Goal: Task Accomplishment & Management: Use online tool/utility

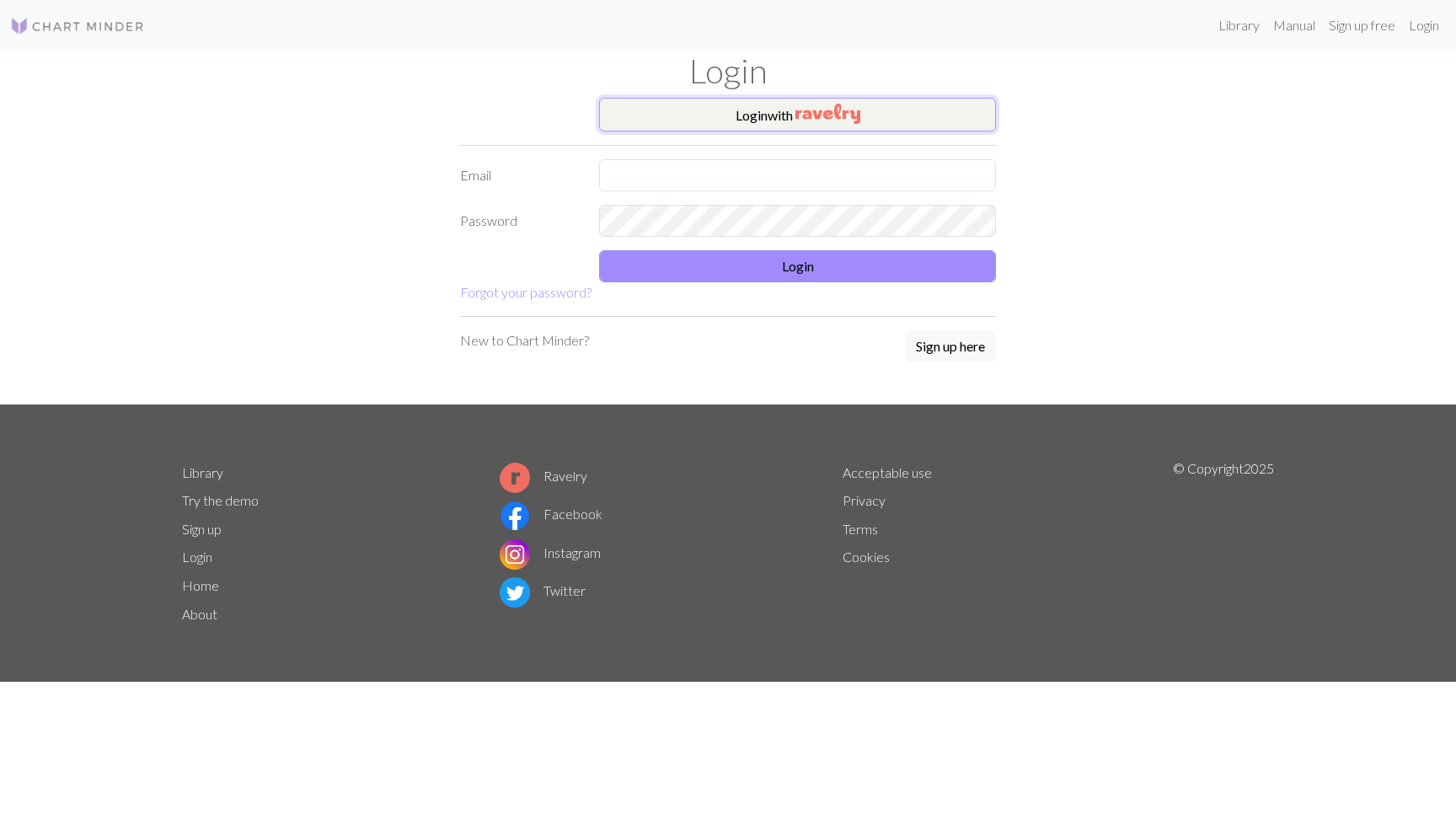
click at [650, 130] on button "Login with" at bounding box center [797, 115] width 397 height 34
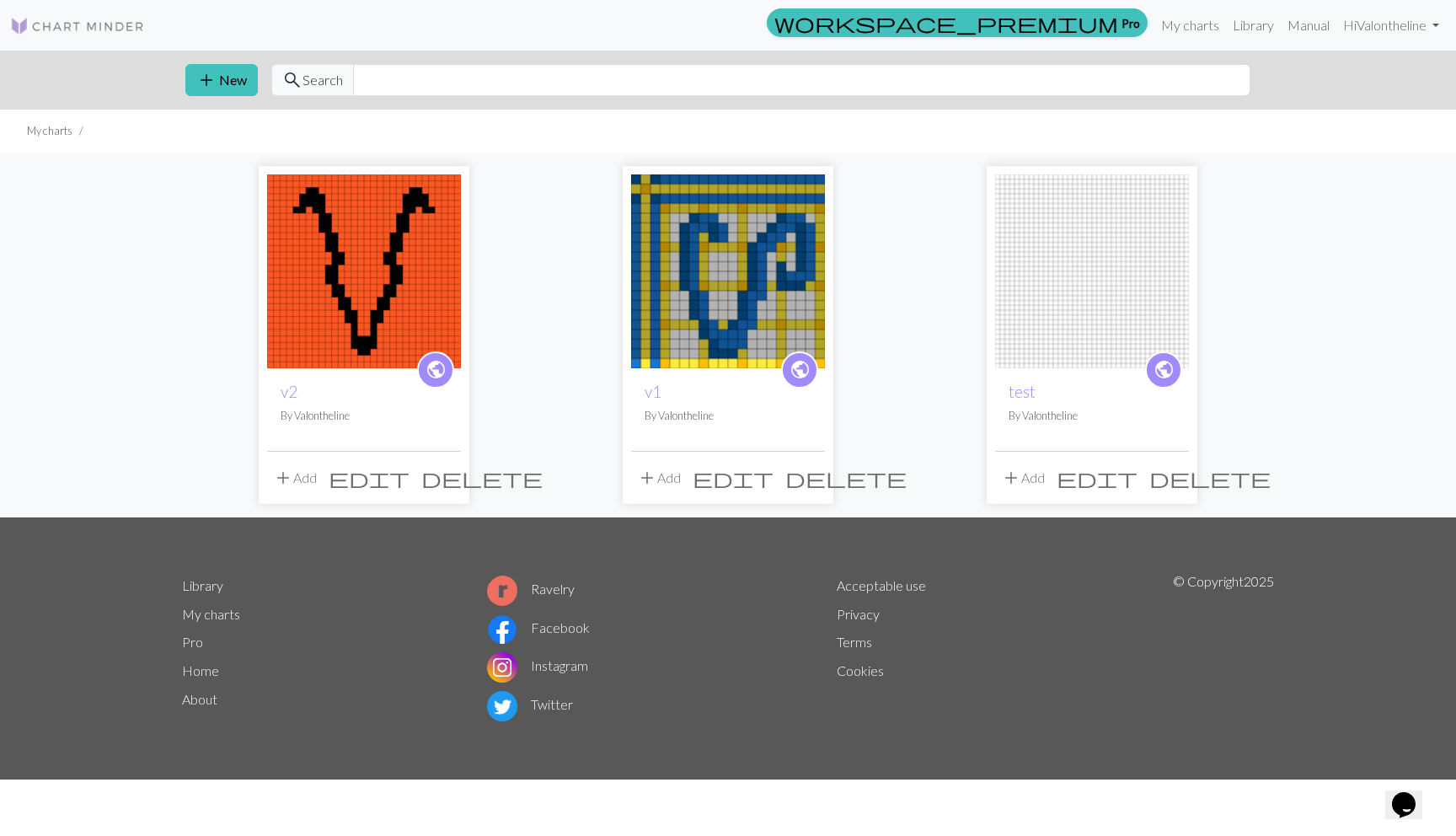
click at [701, 250] on img at bounding box center [727, 271] width 193 height 193
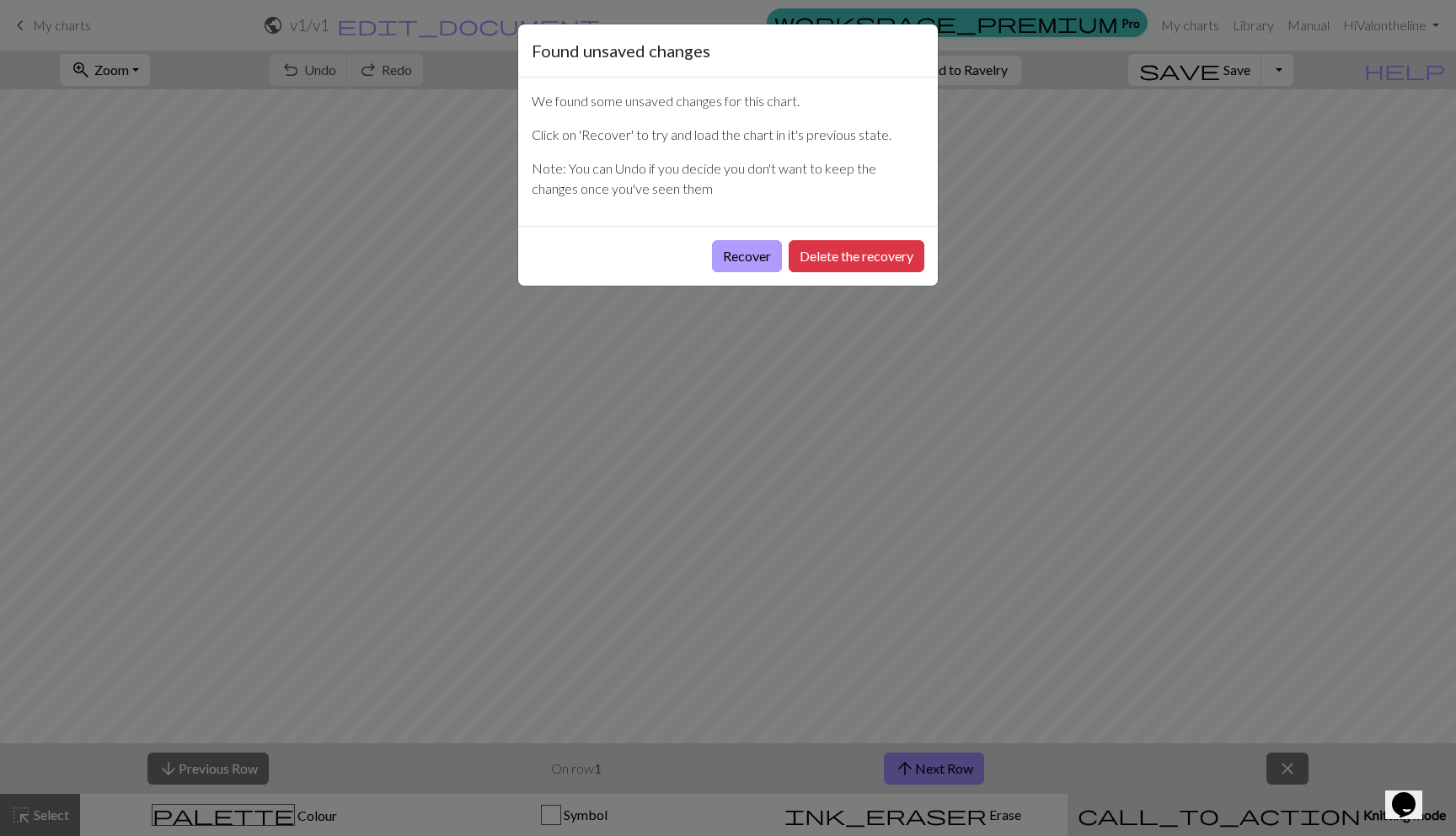
click at [735, 246] on button "Recover" at bounding box center [747, 256] width 70 height 32
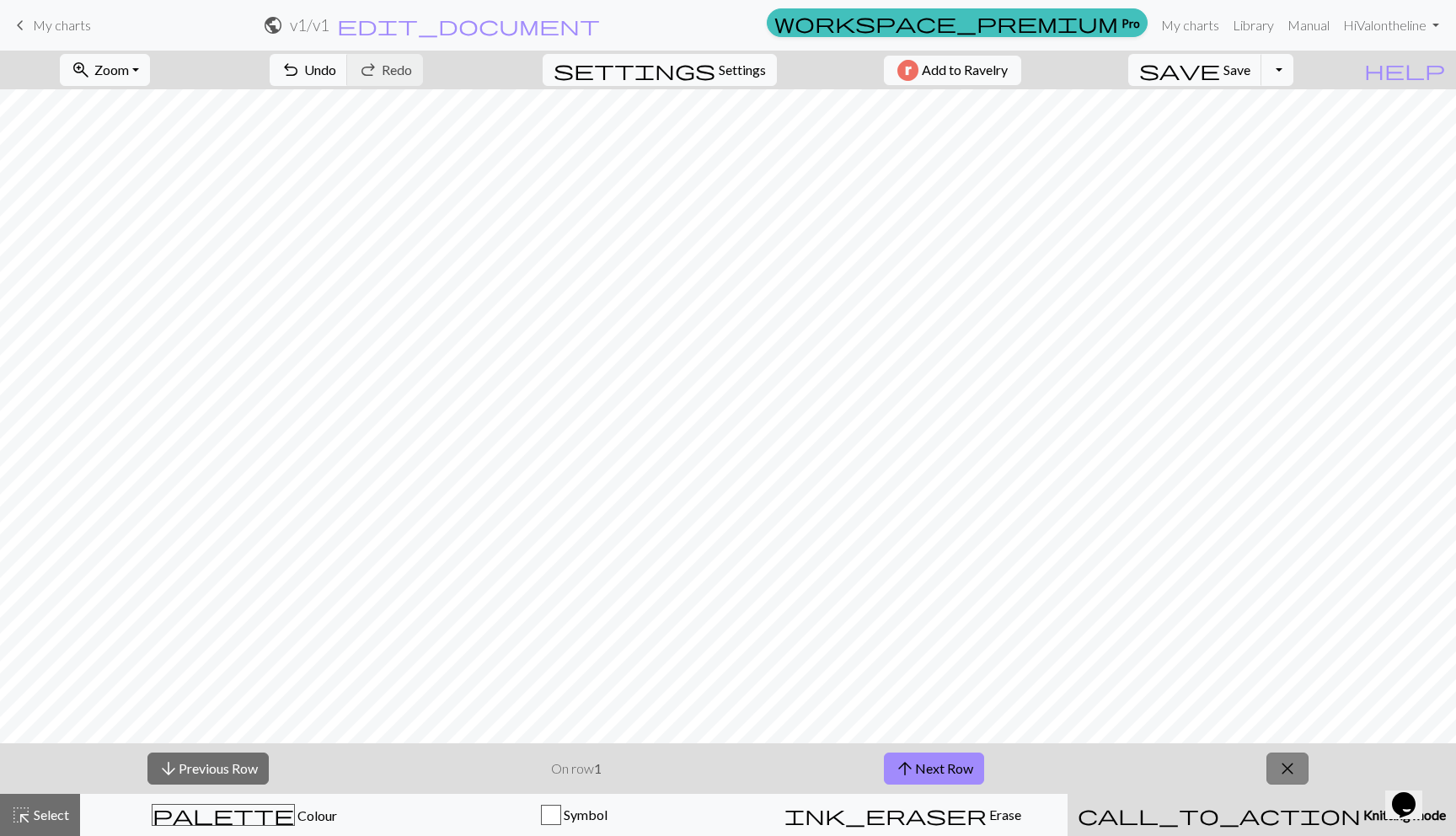
click at [1282, 765] on span "close" at bounding box center [1287, 768] width 20 height 23
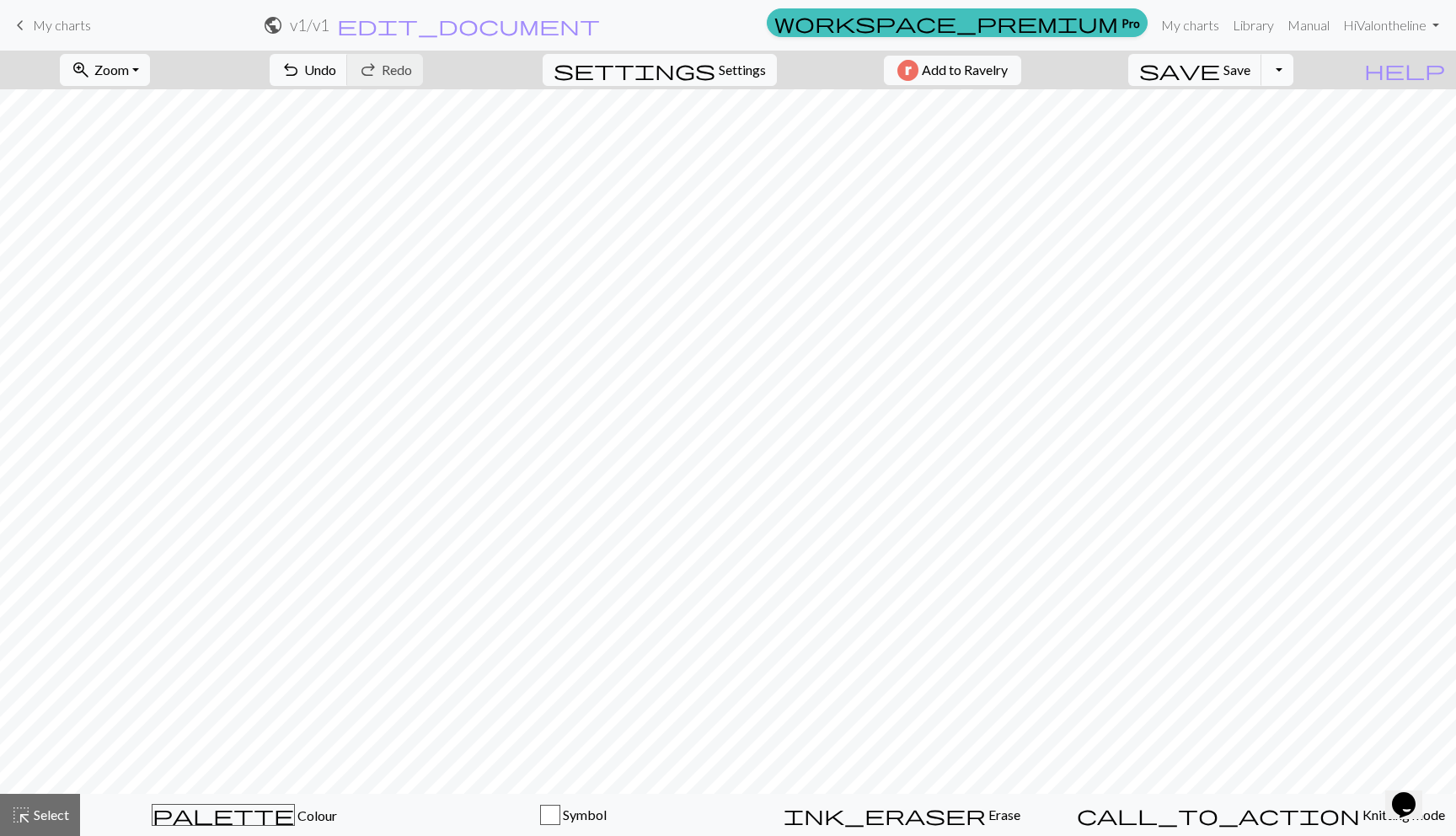
click at [1293, 81] on button "Toggle Dropdown" at bounding box center [1277, 70] width 32 height 32
click at [1272, 129] on button "save_alt Download" at bounding box center [1153, 134] width 278 height 27
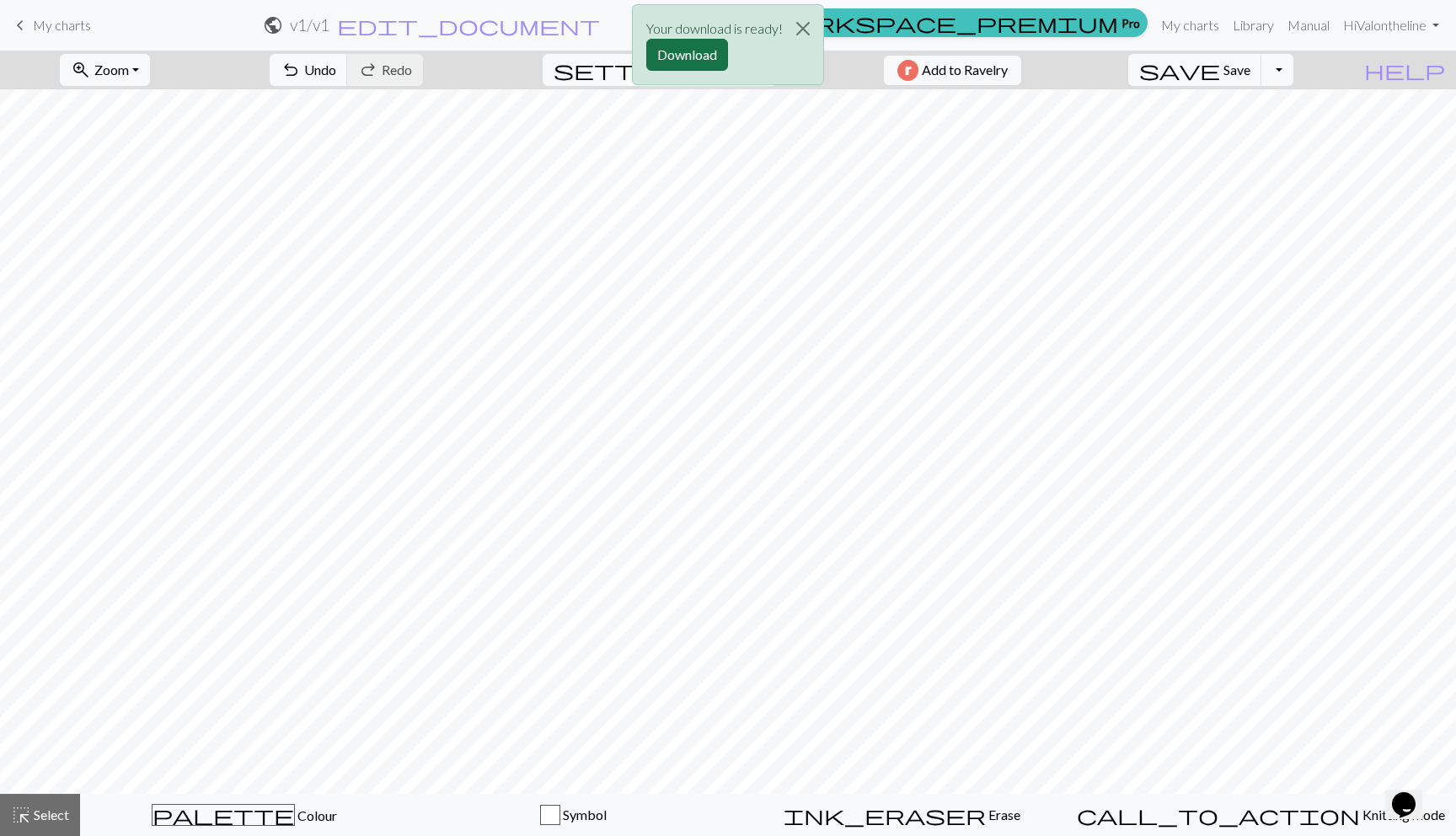
click at [685, 50] on button "Download" at bounding box center [687, 54] width 82 height 32
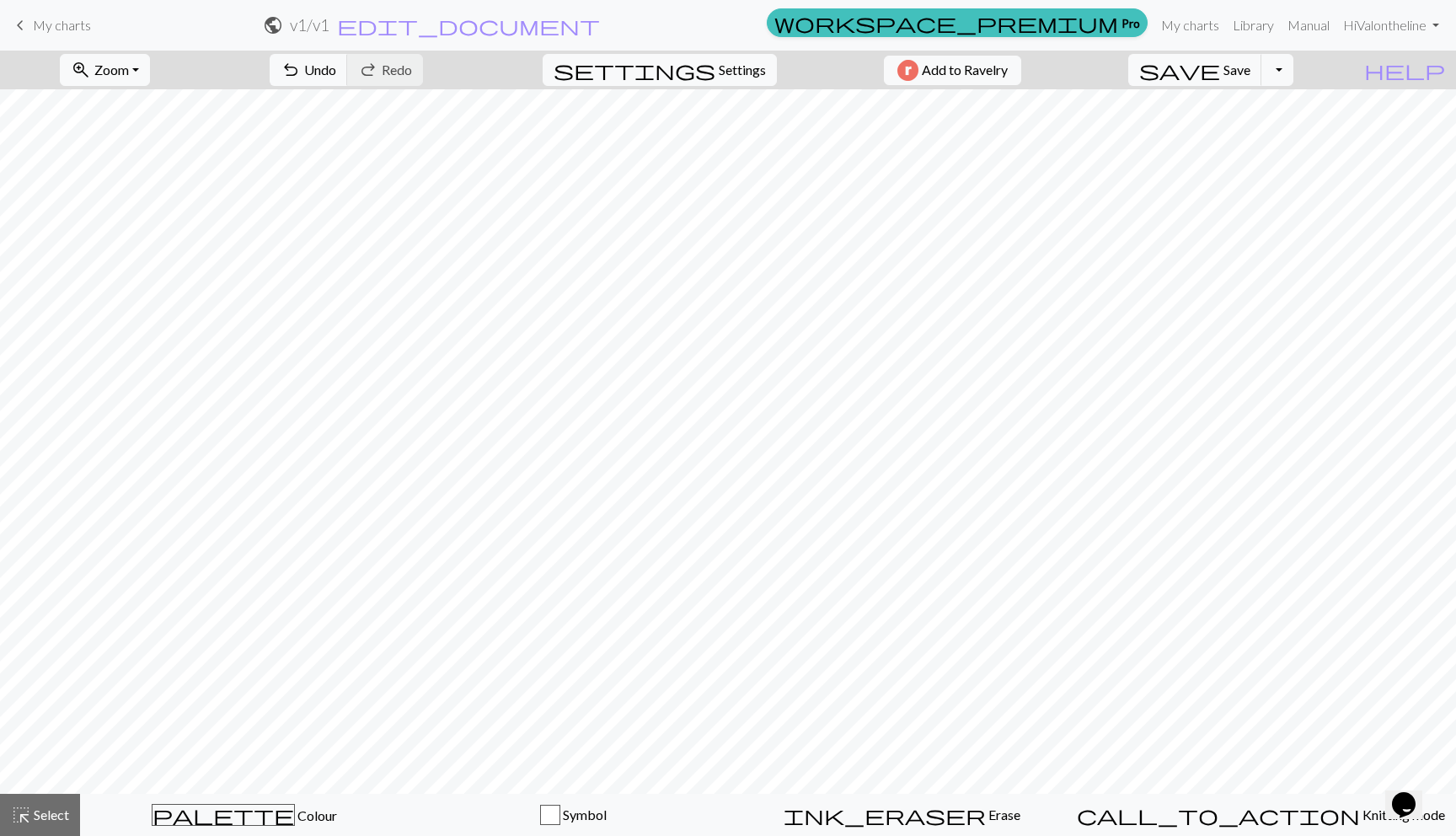
click at [41, 19] on span "My charts" at bounding box center [61, 25] width 58 height 16
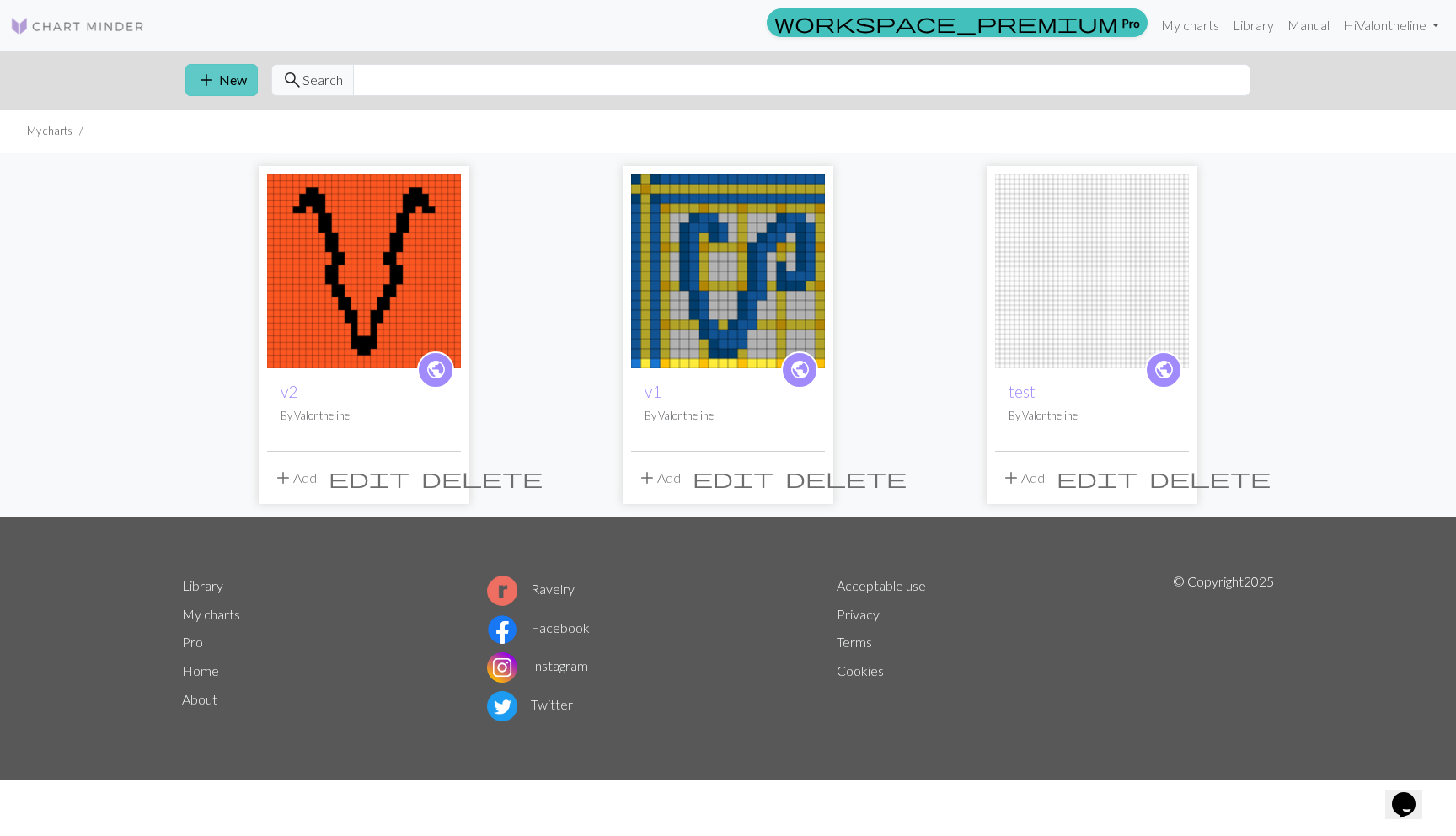
click at [212, 73] on span "add" at bounding box center [206, 80] width 20 height 23
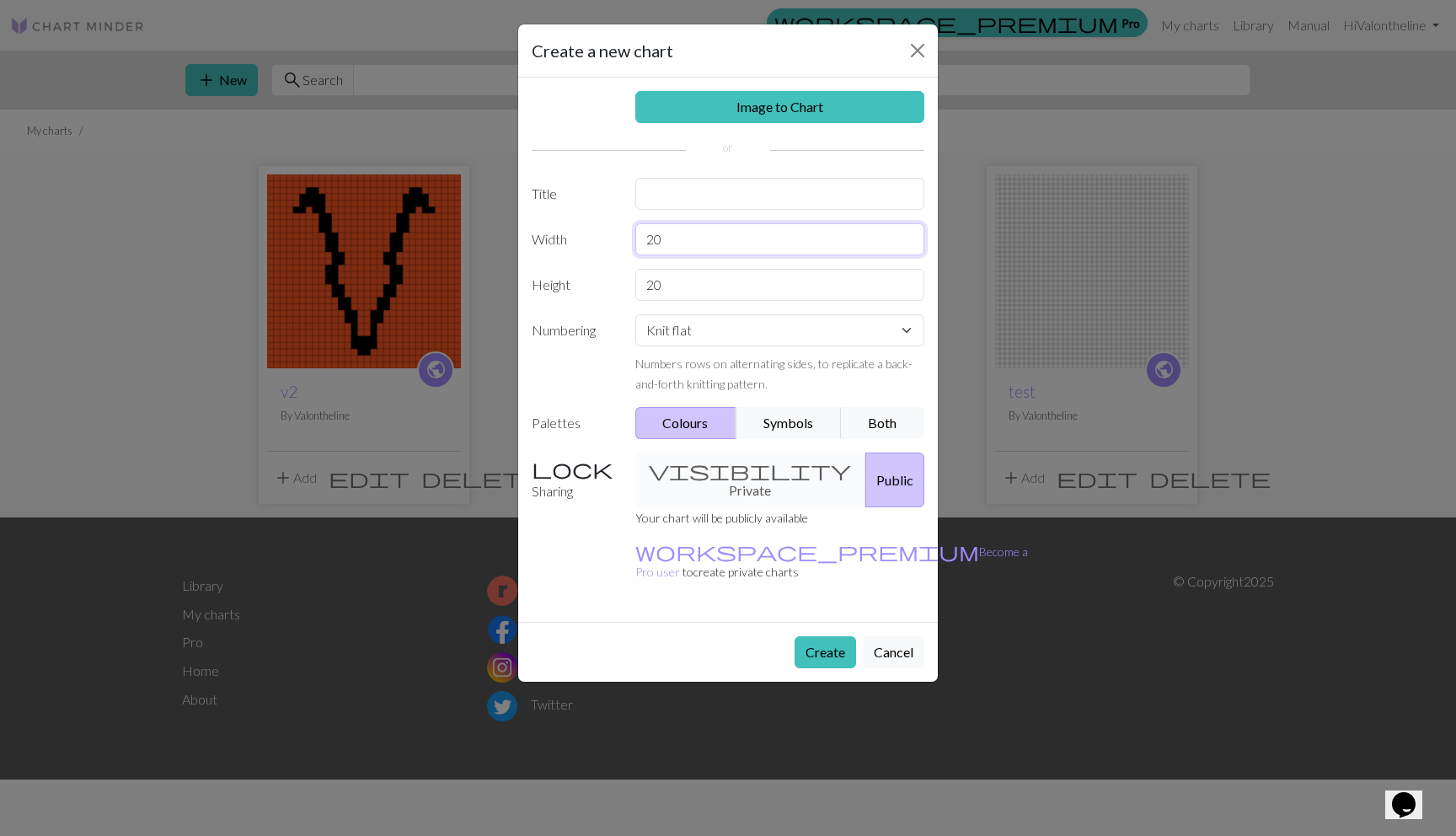
drag, startPoint x: 699, startPoint y: 237, endPoint x: 516, endPoint y: 237, distance: 183.0
click at [516, 237] on div "Create a new chart Image to Chart Title Width 20 Height 20 Numbering Knit flat …" at bounding box center [728, 418] width 1456 height 836
click at [603, 396] on div "Image to Chart Title Width 20 Height 20 Numbering Knit flat Knit in the round L…" at bounding box center [727, 349] width 420 height 545
click at [832, 636] on button "Create" at bounding box center [825, 652] width 61 height 32
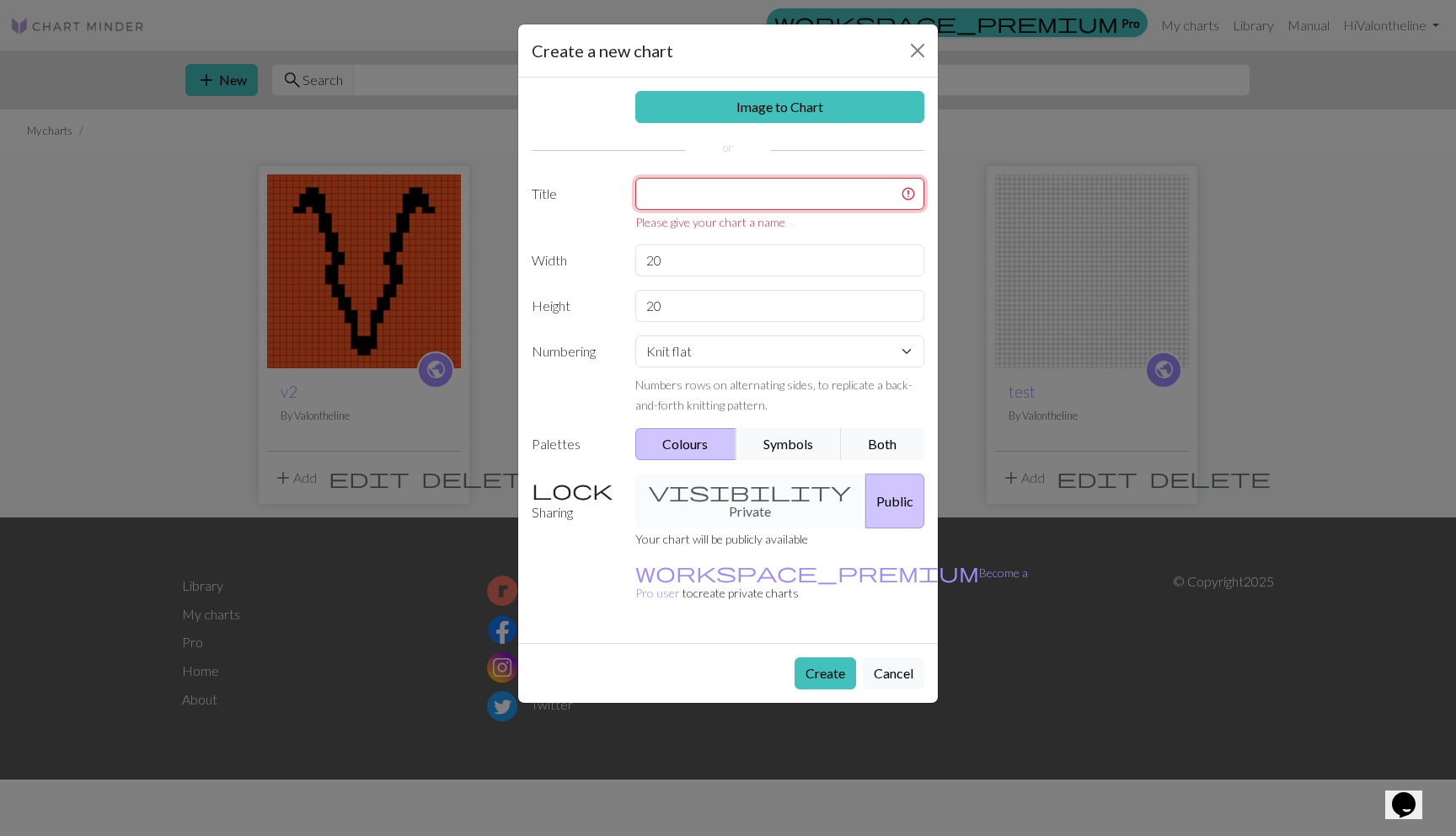
click at [663, 190] on input "text" at bounding box center [780, 193] width 290 height 32
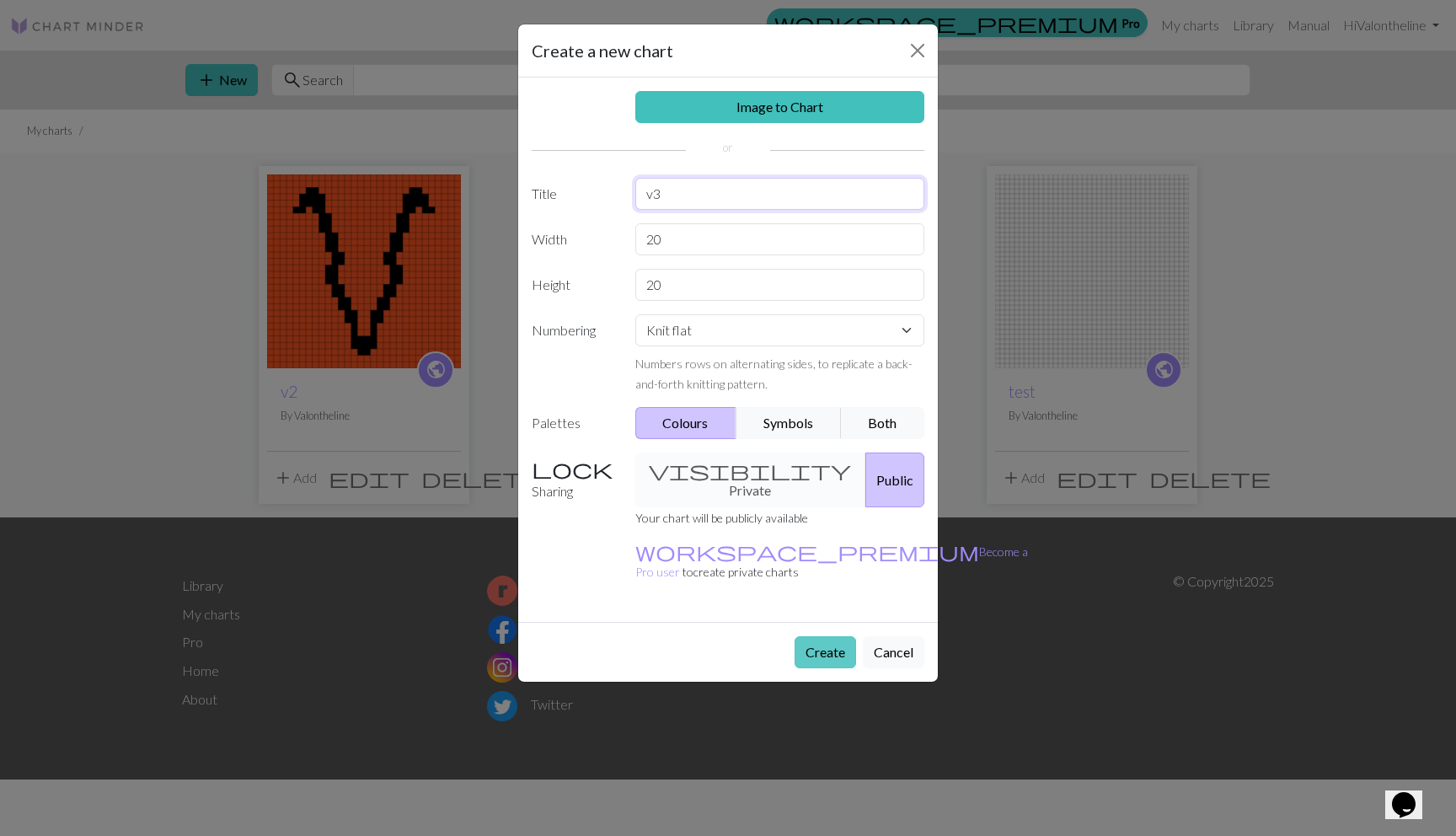
type input "v3"
click at [822, 636] on button "Create" at bounding box center [825, 652] width 61 height 32
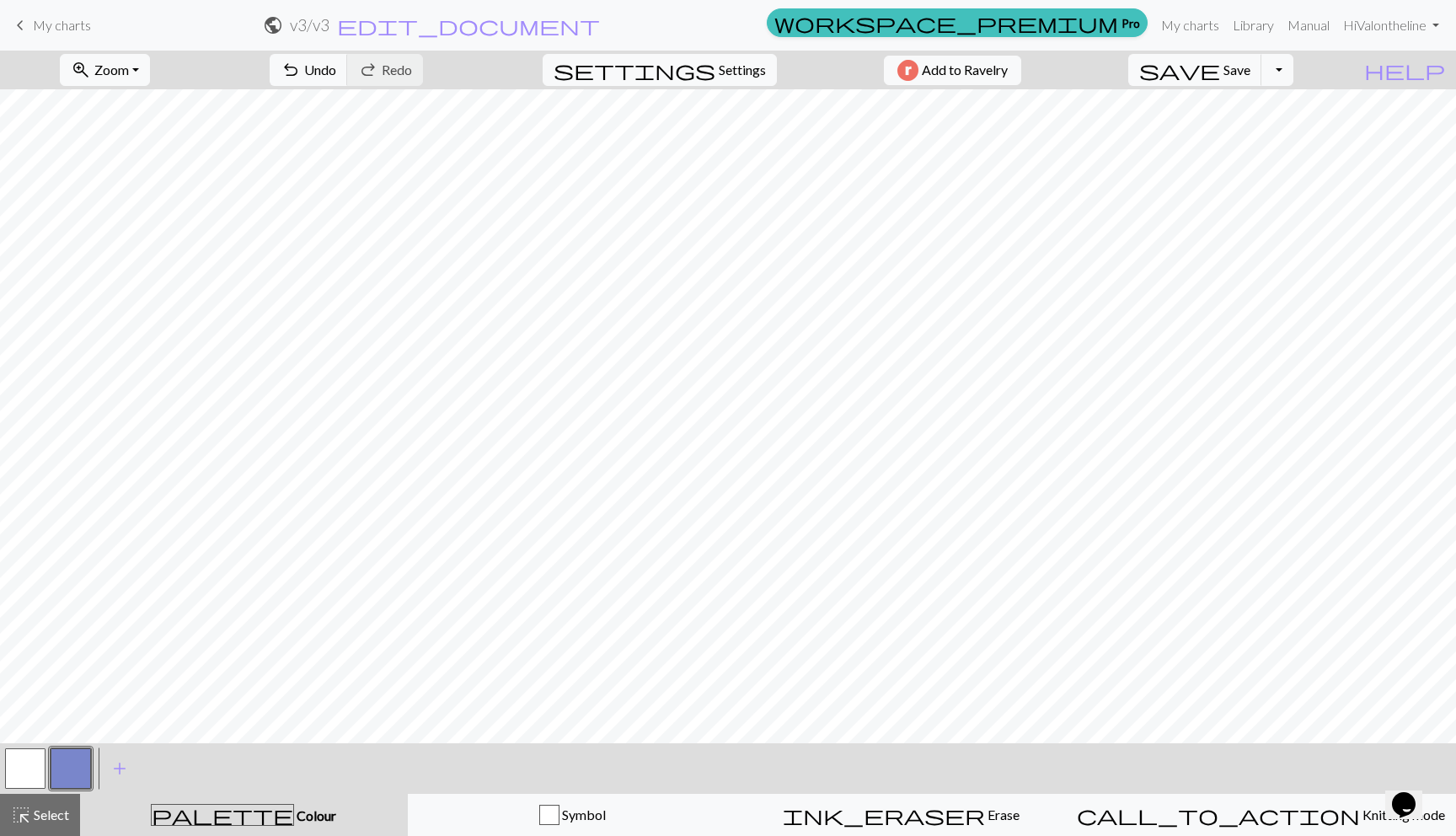
click at [81, 765] on button "button" at bounding box center [70, 768] width 40 height 40
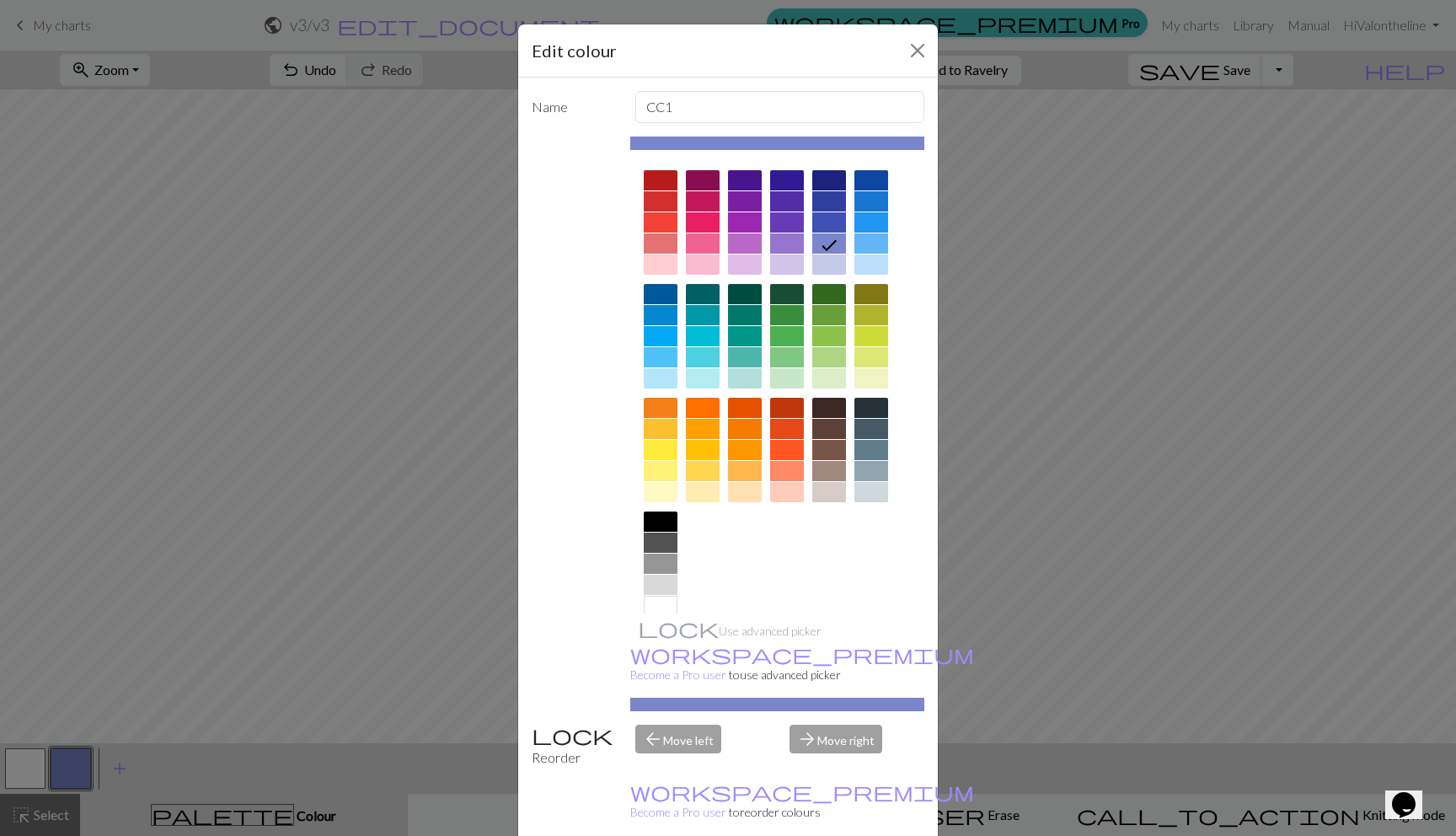
click at [659, 520] on div at bounding box center [660, 521] width 34 height 20
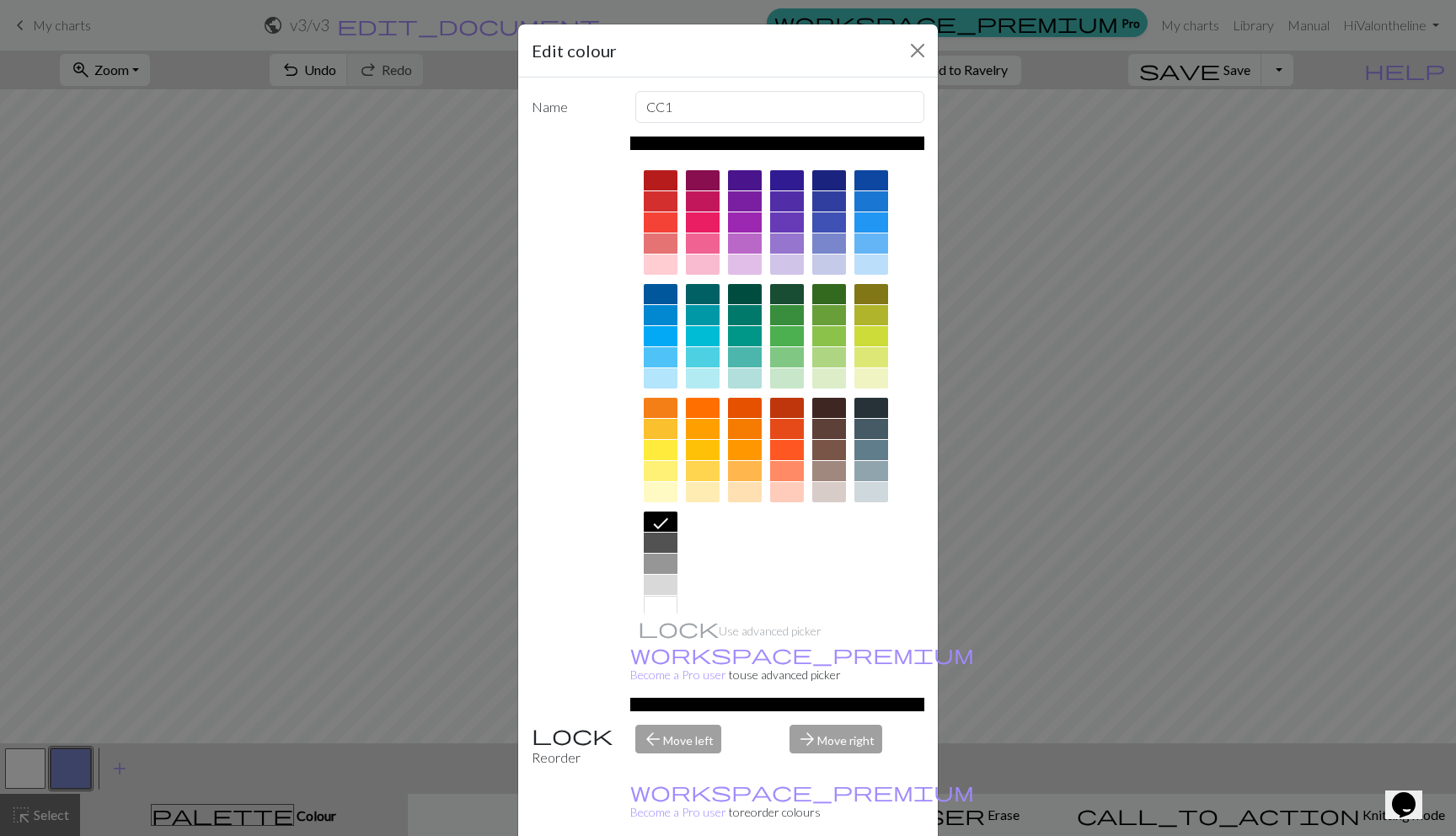
click at [418, 486] on div "Edit colour Name CC1 Use advanced picker workspace_premium Become a Pro user to…" at bounding box center [728, 418] width 1456 height 836
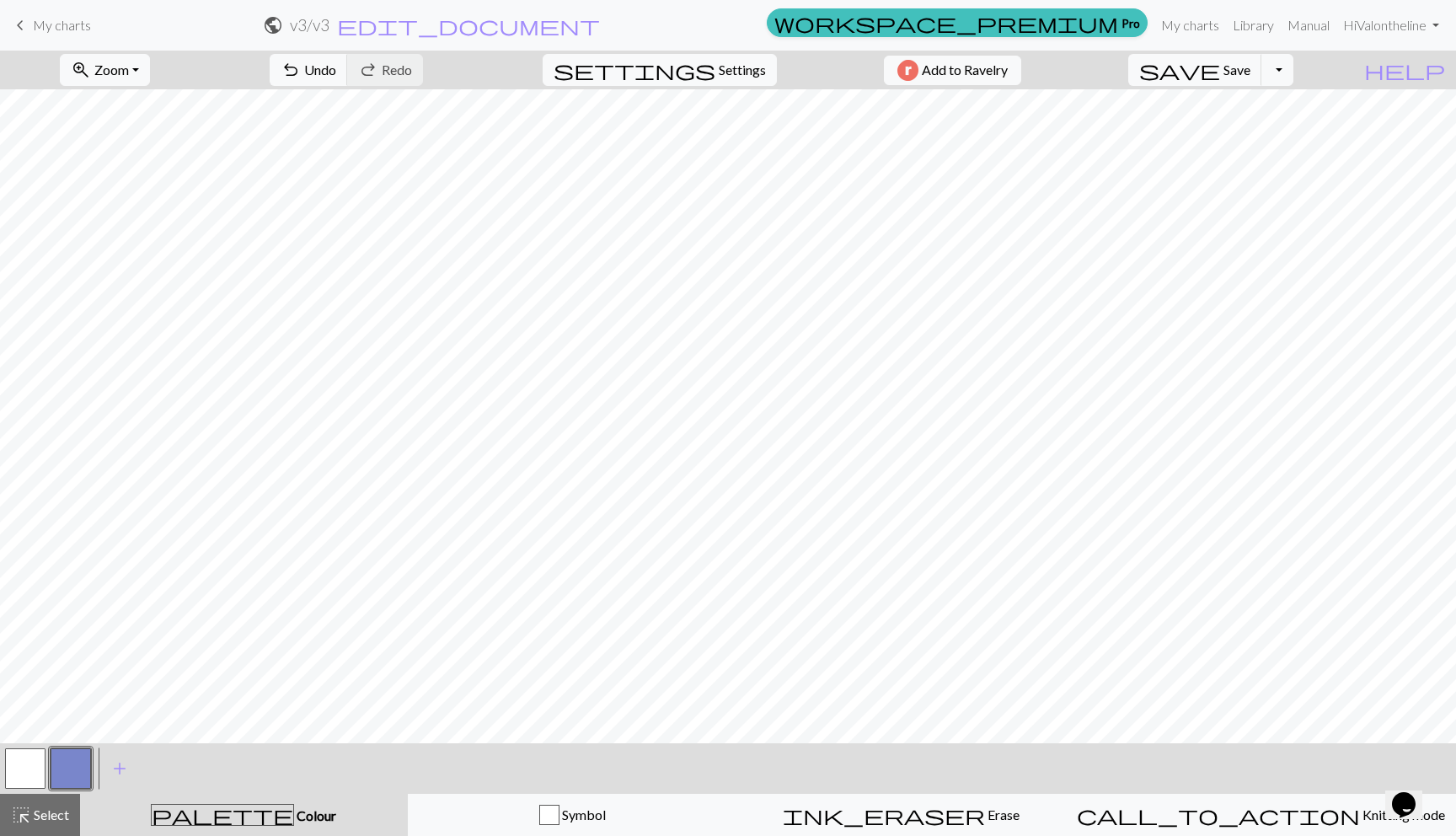
click at [58, 762] on button "button" at bounding box center [70, 768] width 40 height 40
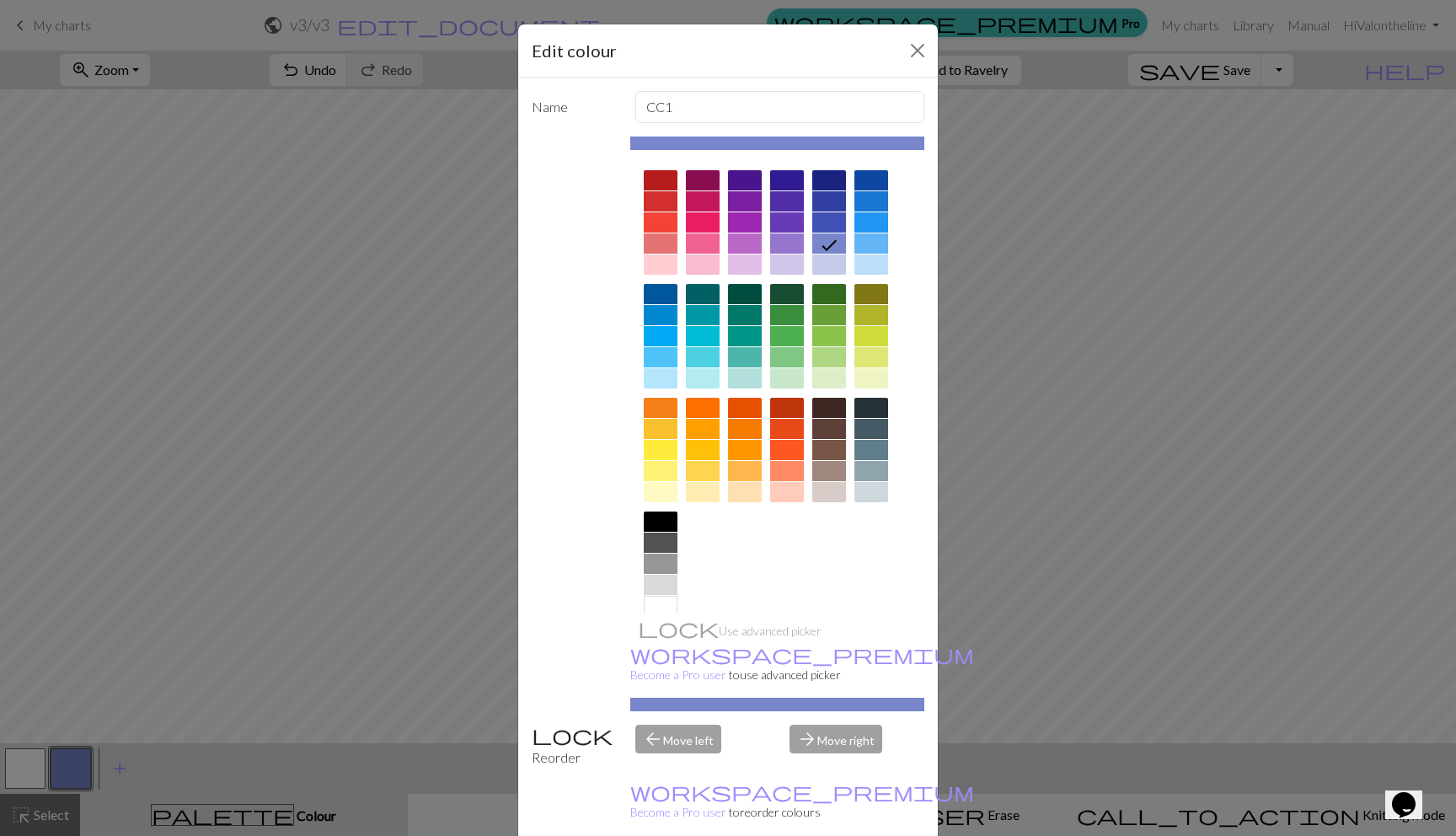
click at [651, 527] on div at bounding box center [660, 521] width 34 height 20
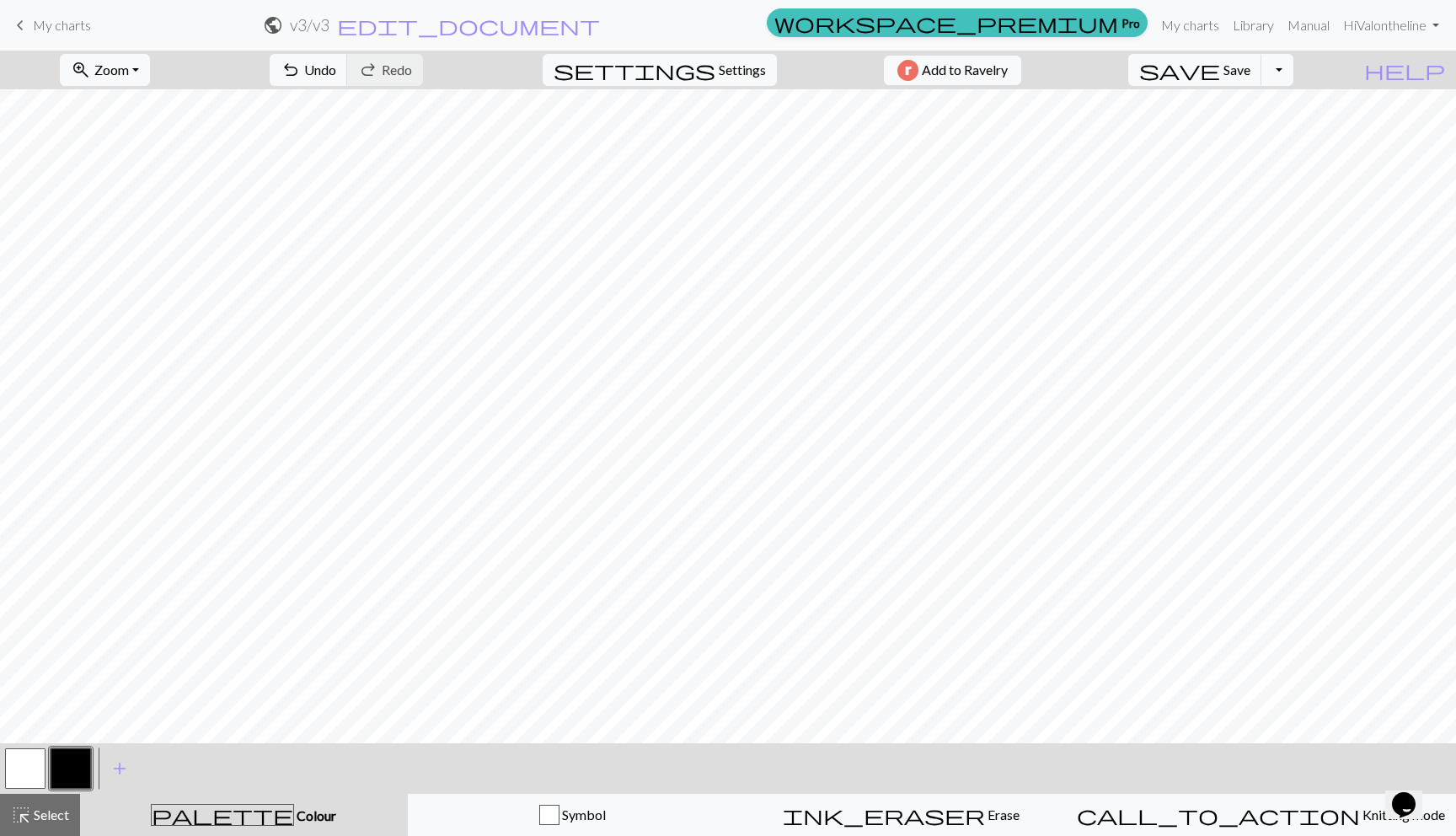
click at [68, 760] on button "button" at bounding box center [70, 768] width 40 height 40
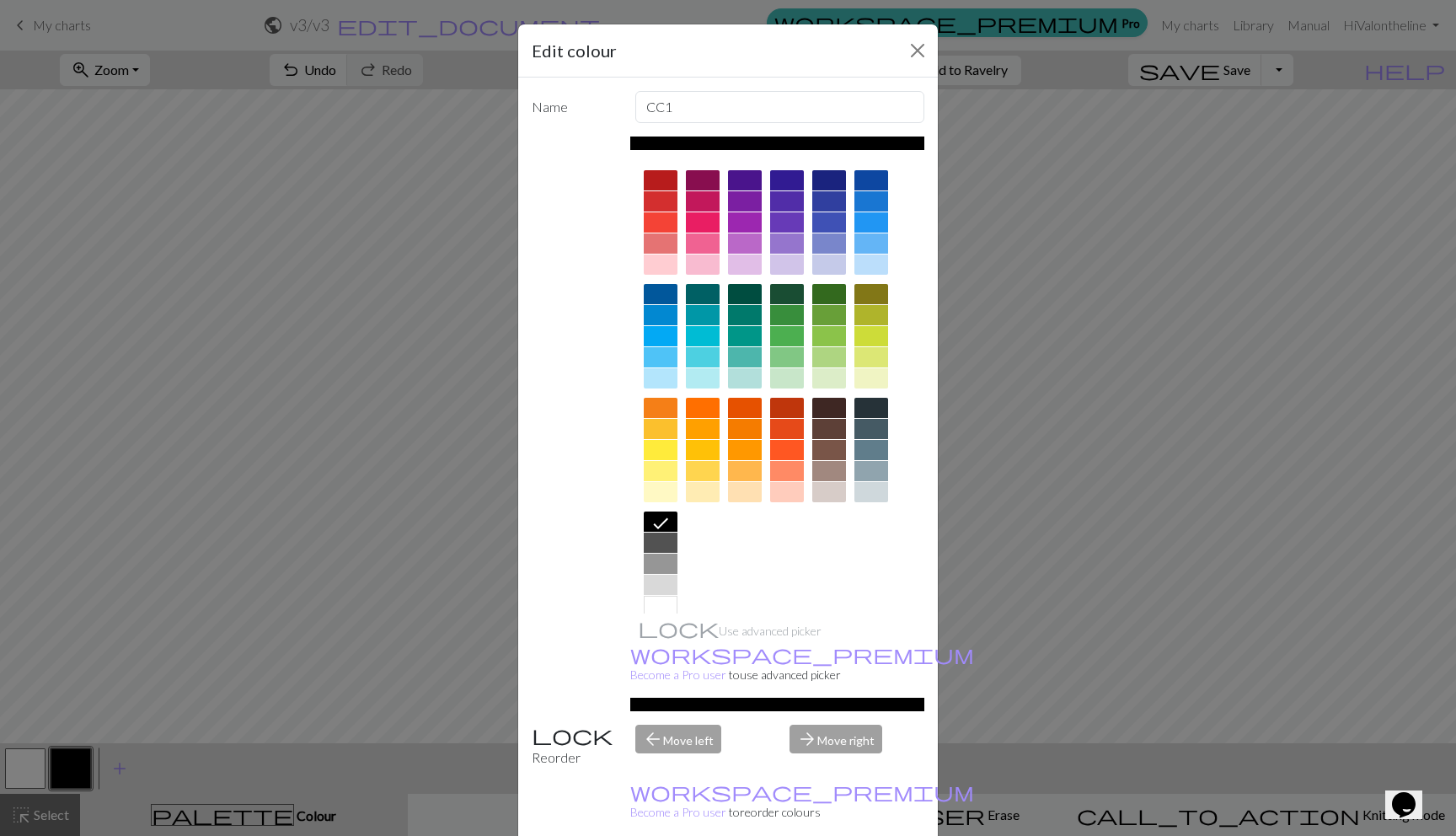
click at [654, 568] on div at bounding box center [660, 563] width 34 height 20
